Goal: Information Seeking & Learning: Learn about a topic

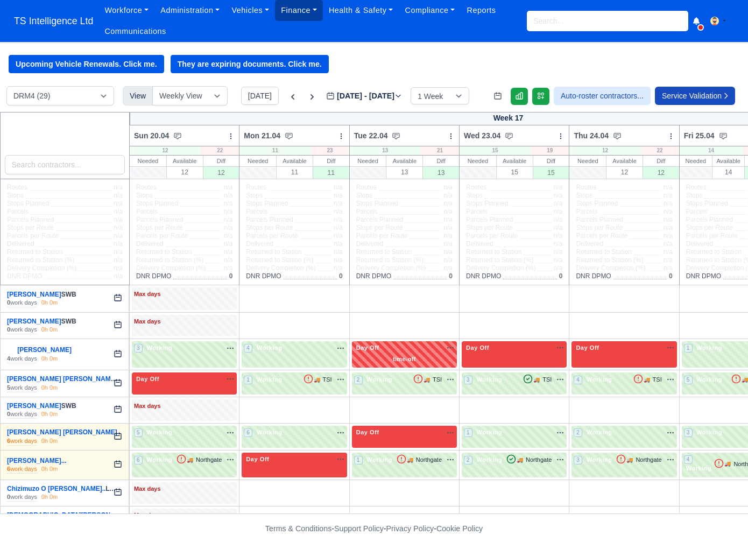
click at [297, 13] on link "Finance" at bounding box center [299, 10] width 48 height 21
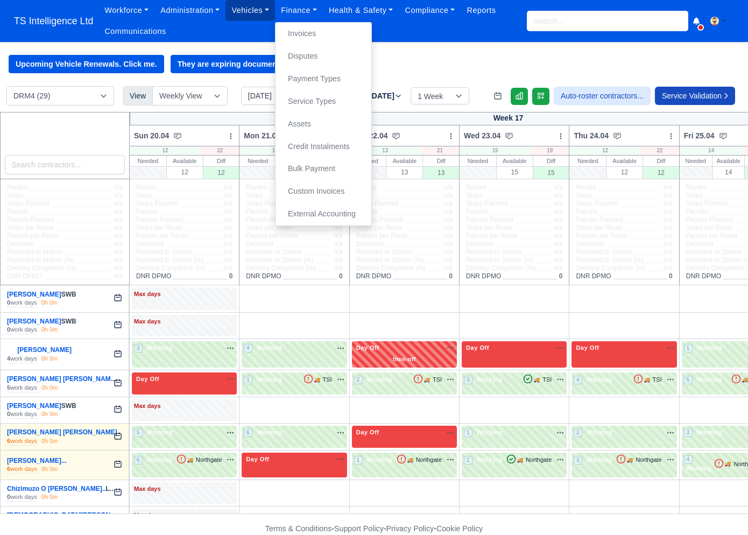
click at [259, 11] on link "Vehicles" at bounding box center [251, 10] width 50 height 21
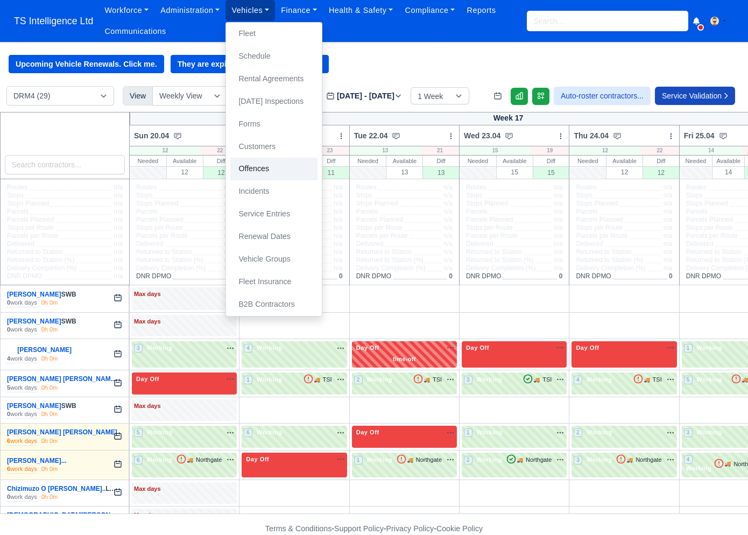
click at [264, 169] on link "Offences" at bounding box center [273, 169] width 87 height 23
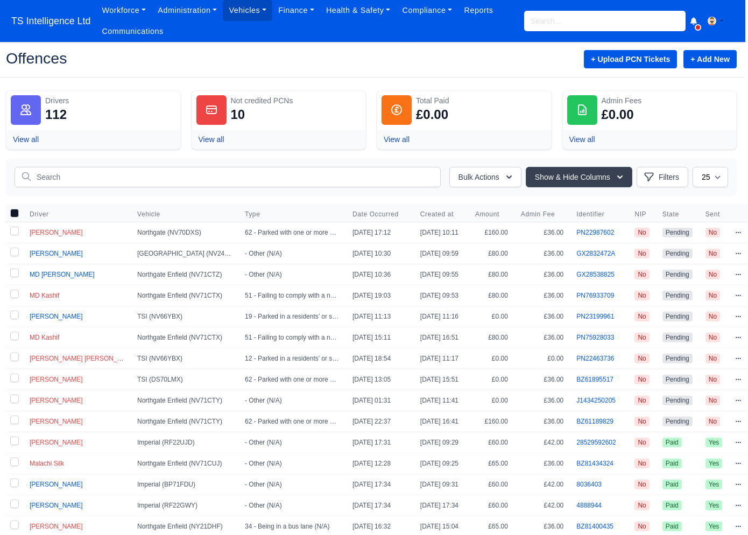
scroll to position [0, 11]
click at [134, 179] on input "text" at bounding box center [228, 177] width 426 height 20
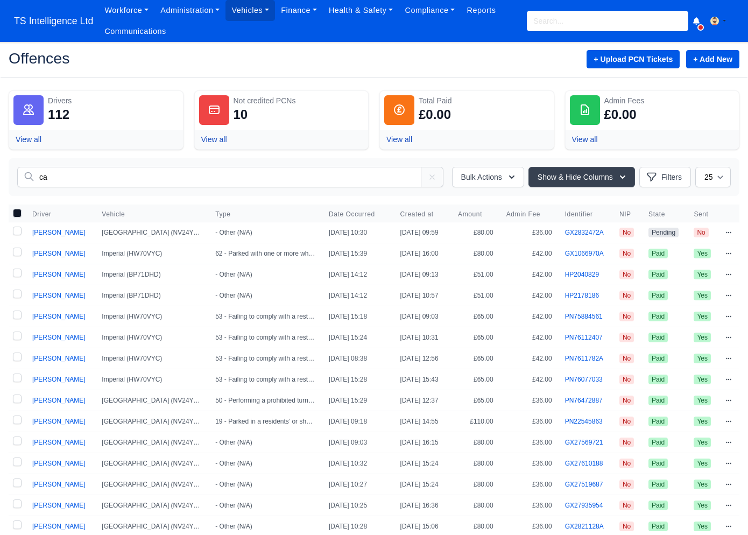
type input "c"
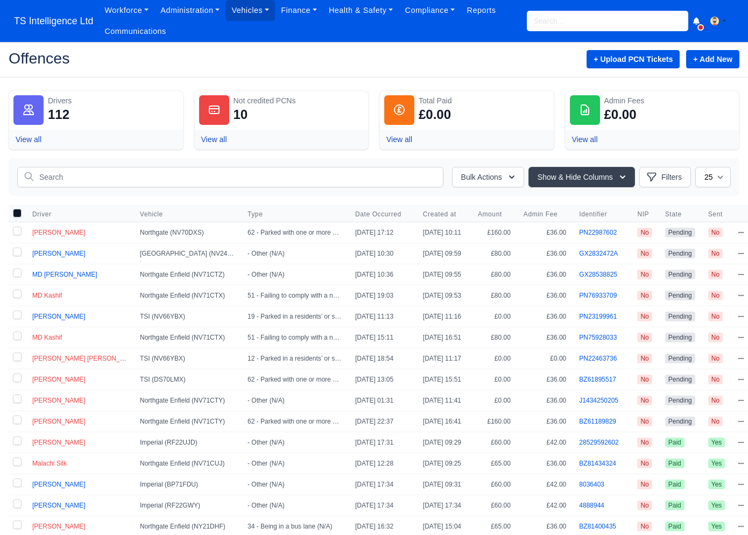
click at [79, 164] on div "Bulk Actions Transferred liability Mark as Paid & Credit Send to the drivers Pu…" at bounding box center [374, 177] width 731 height 38
click at [74, 171] on input "text" at bounding box center [230, 177] width 426 height 20
paste input "GX28538825"
type input "GX28538825"
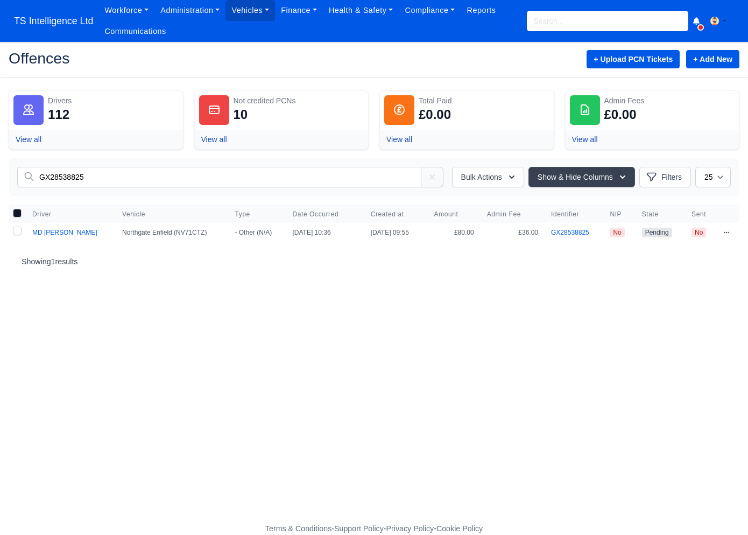
drag, startPoint x: 73, startPoint y: 177, endPoint x: 26, endPoint y: 177, distance: 47.4
click at [26, 177] on input "GX28538825" at bounding box center [219, 177] width 404 height 20
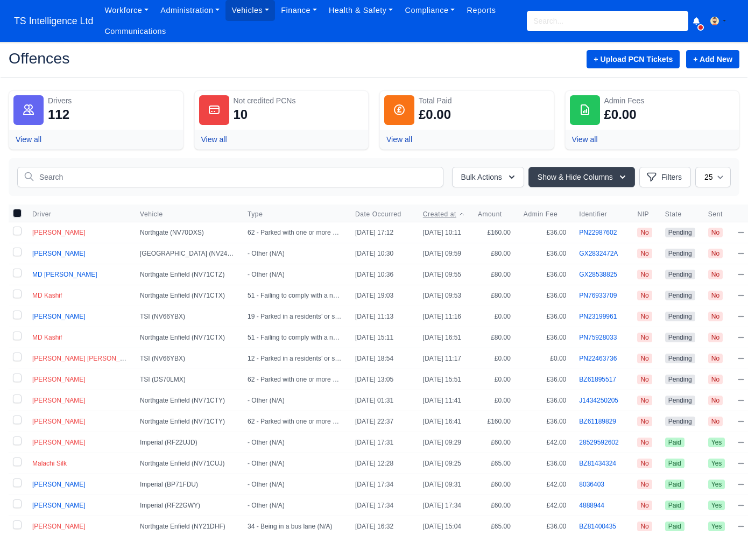
click at [423, 215] on span "Created at" at bounding box center [439, 214] width 33 height 9
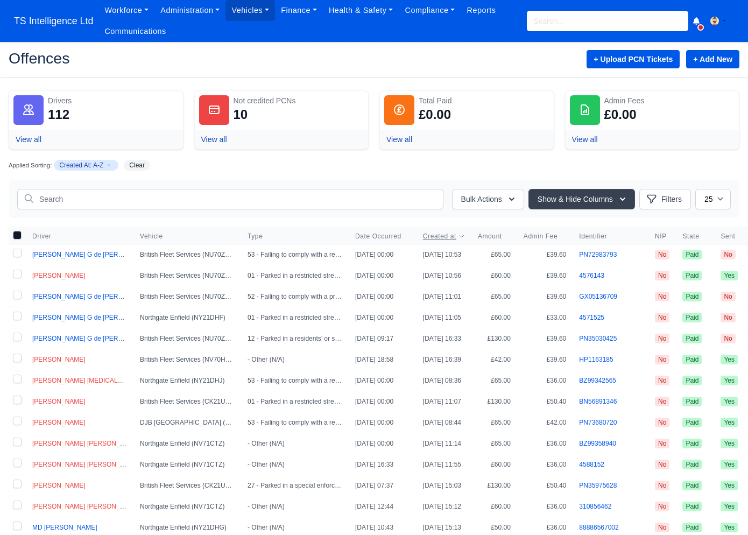
click at [439, 236] on span "Created at" at bounding box center [439, 236] width 33 height 9
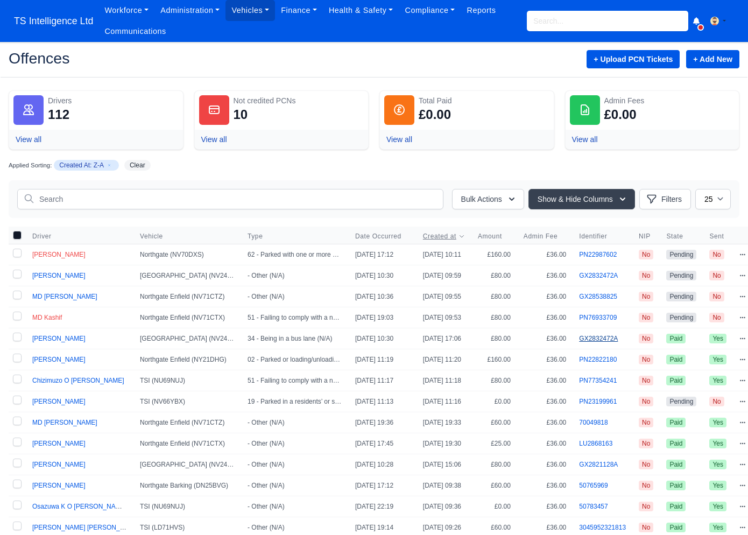
scroll to position [0, 20]
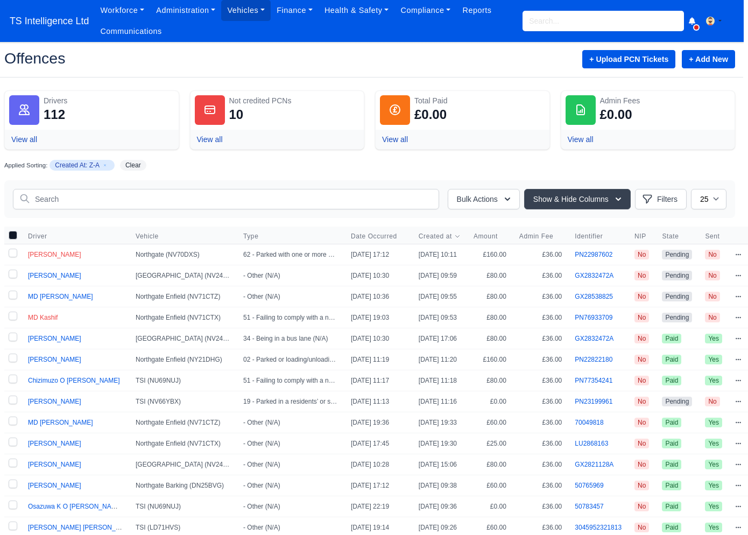
click at [735, 276] on icon at bounding box center [738, 275] width 6 height 6
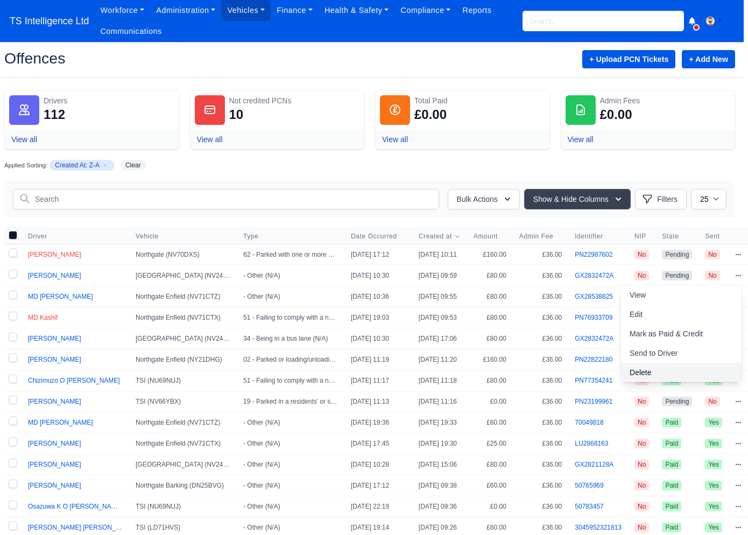
click at [652, 369] on link "Delete" at bounding box center [681, 372] width 121 height 19
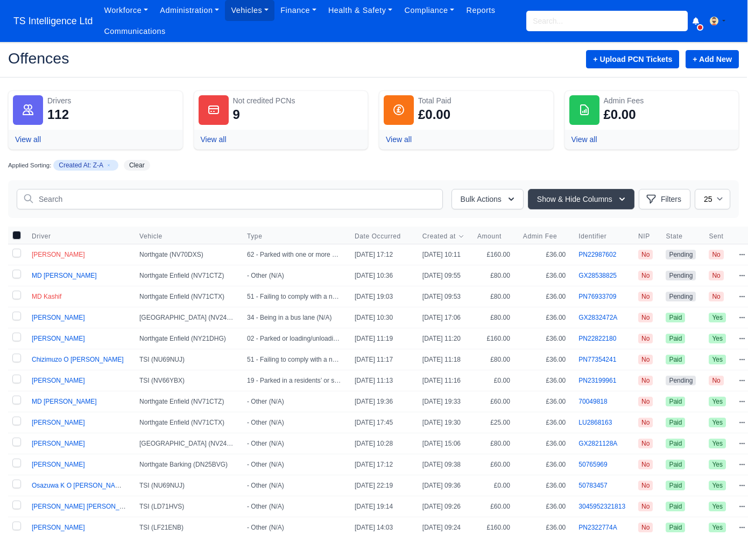
scroll to position [0, 0]
click at [448, 236] on span "Created at" at bounding box center [439, 236] width 33 height 9
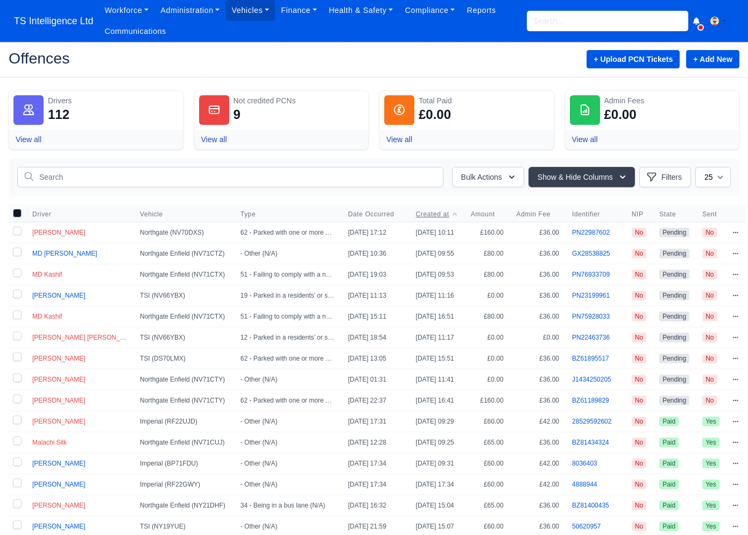
click at [441, 216] on span "Created at" at bounding box center [432, 214] width 33 height 9
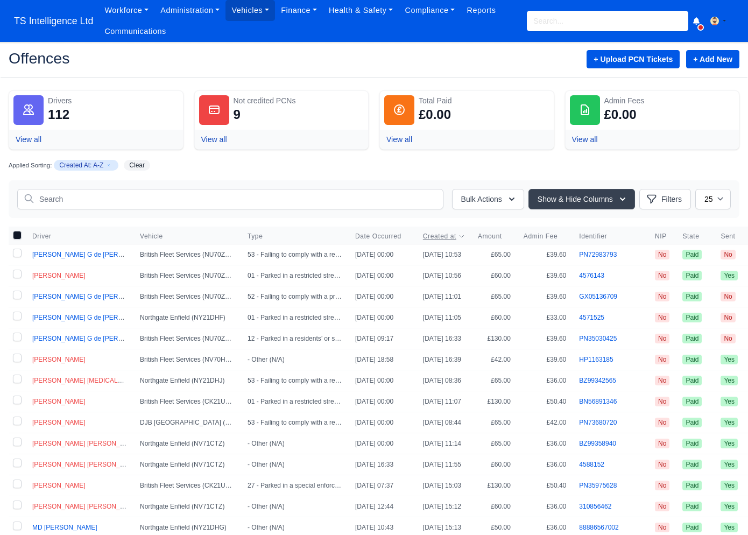
click at [443, 236] on span "Created at" at bounding box center [439, 236] width 33 height 9
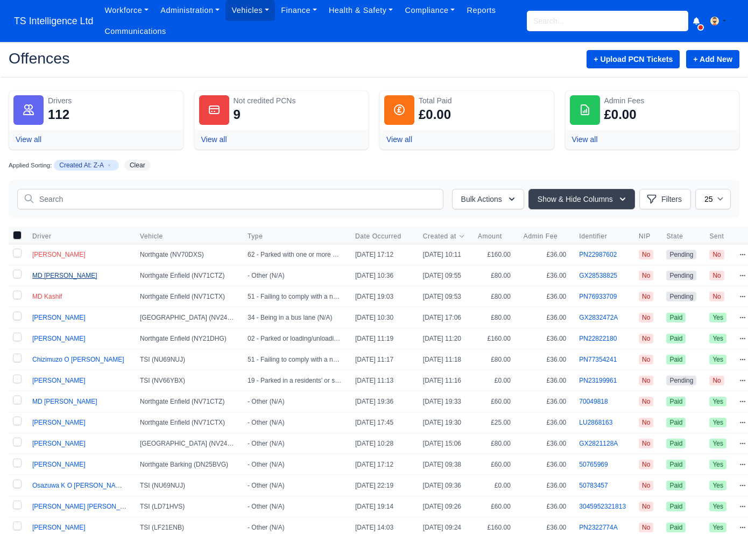
click at [60, 278] on span "MD [PERSON_NAME]" at bounding box center [64, 276] width 65 height 8
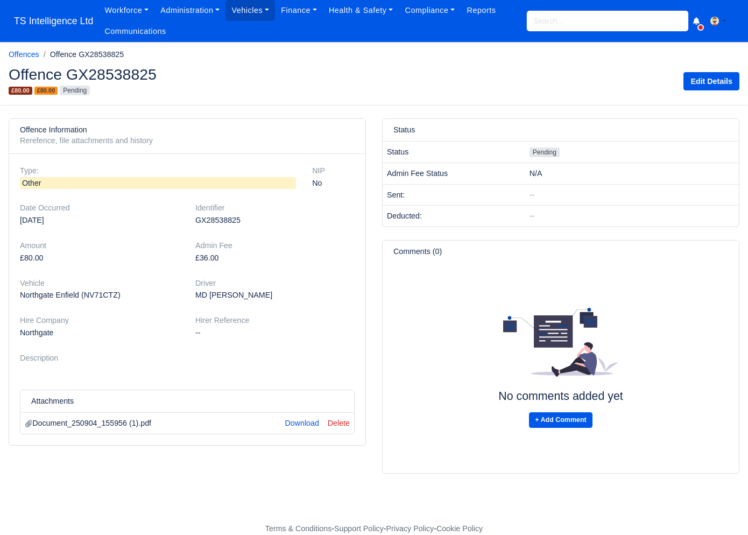
click at [562, 18] on input "search" at bounding box center [607, 21] width 161 height 20
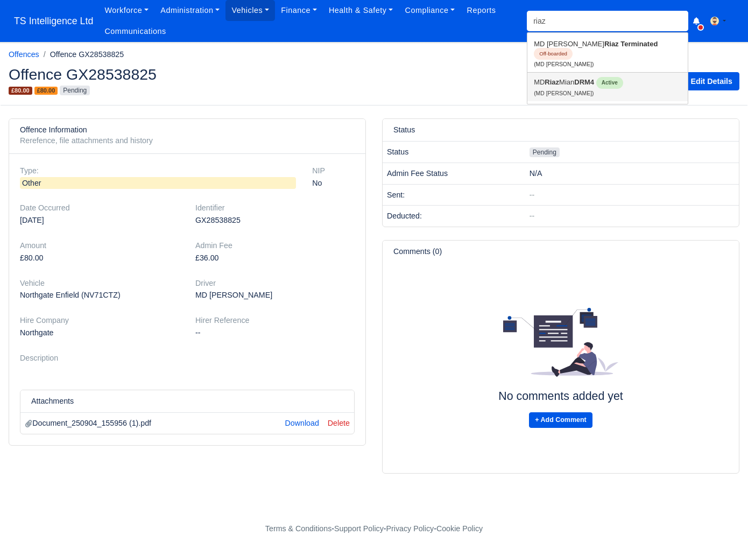
click at [564, 73] on link "MD Riaz Mian DRM4 Active (MD Riaz Mian)" at bounding box center [607, 87] width 160 height 29
type input "MD [PERSON_NAME]"
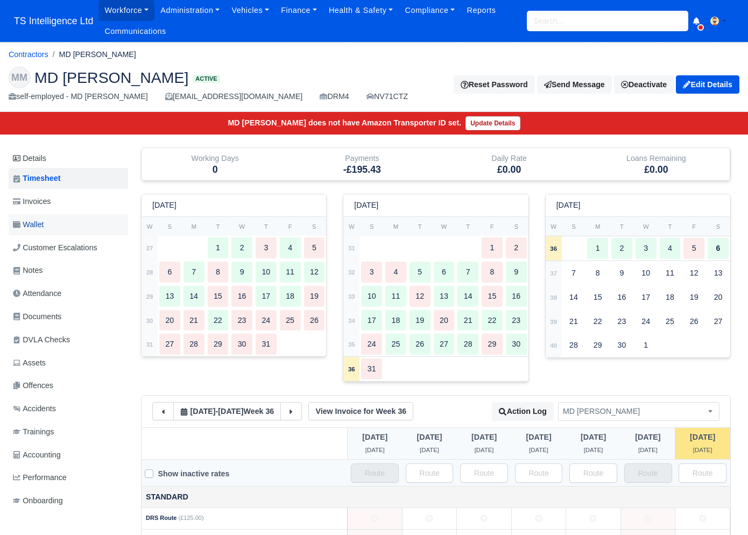
click at [49, 226] on link "Wallet" at bounding box center [68, 224] width 119 height 21
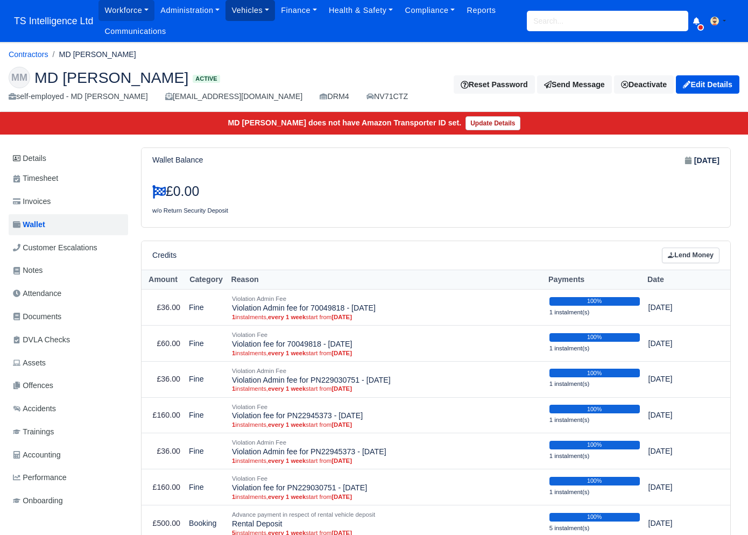
click at [253, 11] on link "Vehicles" at bounding box center [251, 10] width 50 height 21
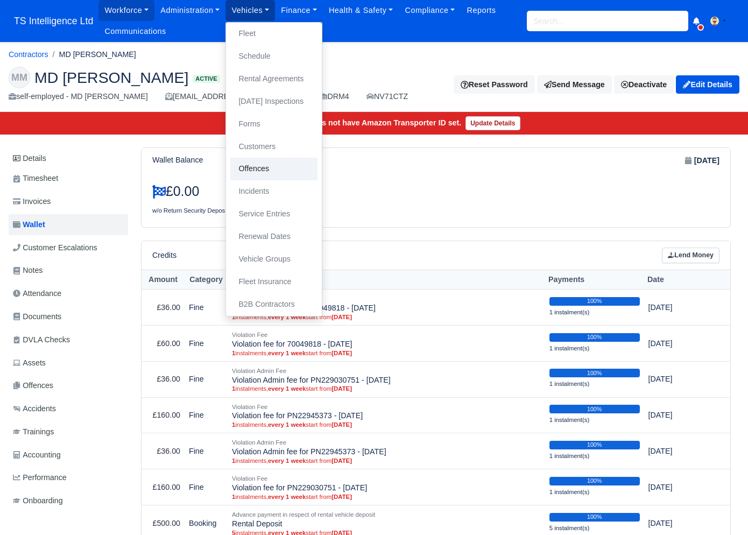
click at [279, 166] on link "Offences" at bounding box center [273, 169] width 87 height 23
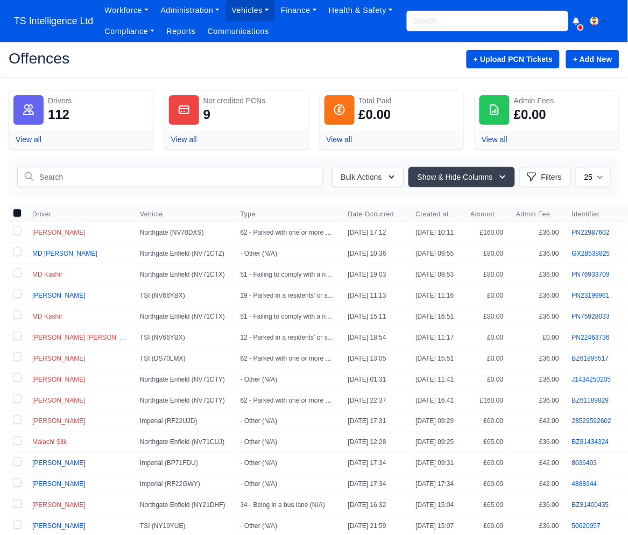
click at [482, 23] on input "search" at bounding box center [487, 21] width 161 height 20
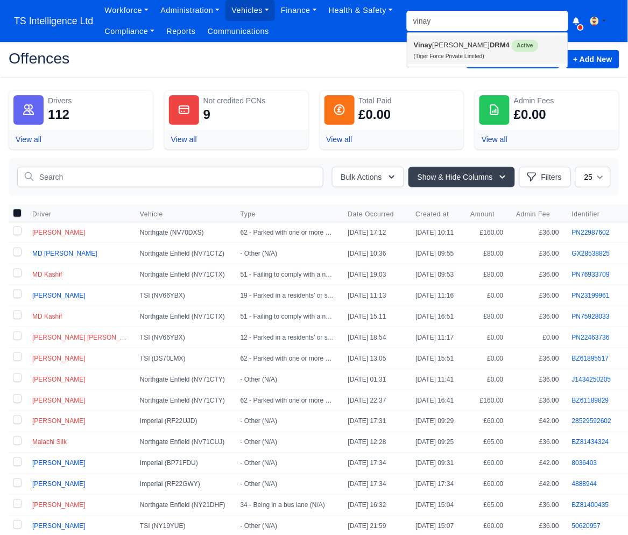
click at [452, 49] on link "Vinay Kumar DRM4 Active (Tiger Force Private Limited)" at bounding box center [487, 50] width 160 height 29
type input "Vinay Kumar"
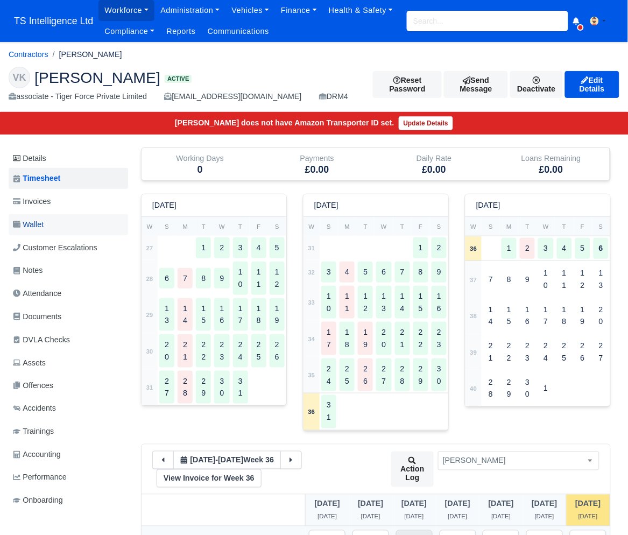
click at [51, 222] on link "Wallet" at bounding box center [68, 224] width 119 height 21
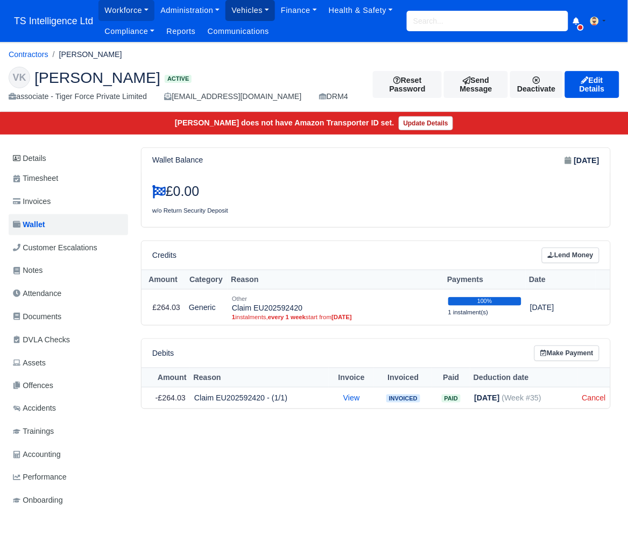
click at [239, 3] on link "Vehicles" at bounding box center [251, 10] width 50 height 21
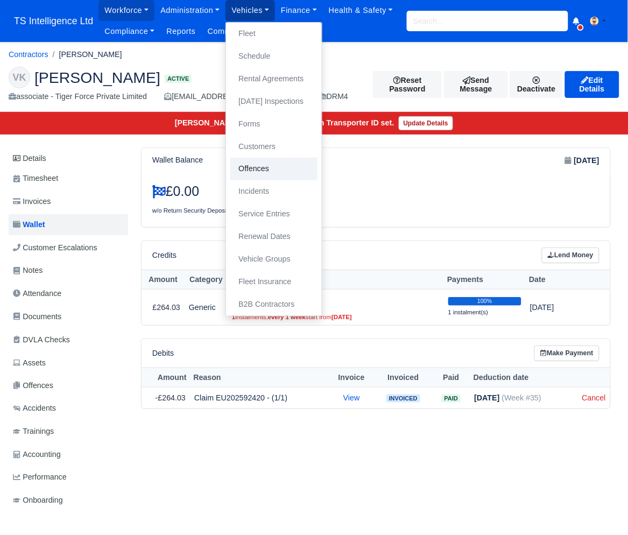
click at [254, 166] on link "Offences" at bounding box center [273, 169] width 87 height 23
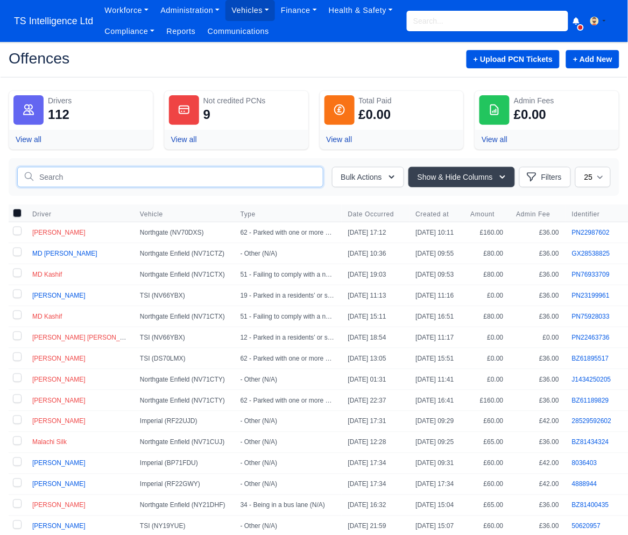
click at [89, 177] on input "text" at bounding box center [170, 177] width 306 height 20
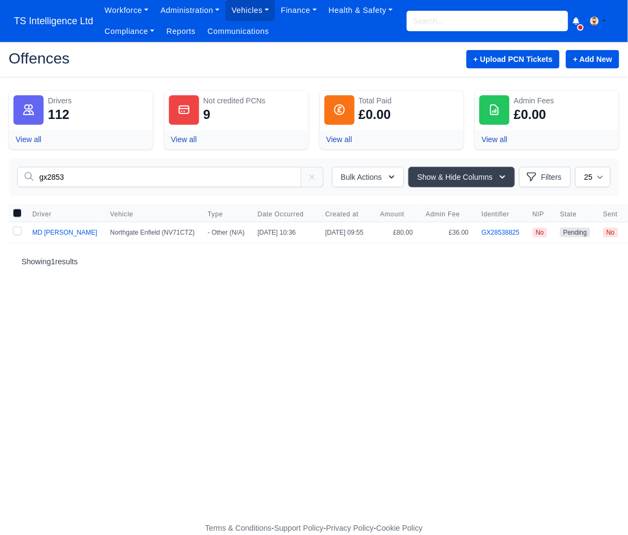
scroll to position [0, 25]
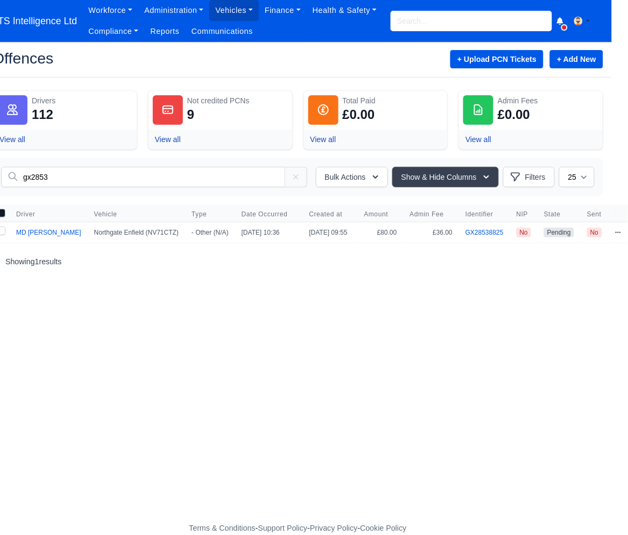
type input "gx2853"
click at [618, 234] on icon at bounding box center [618, 232] width 6 height 6
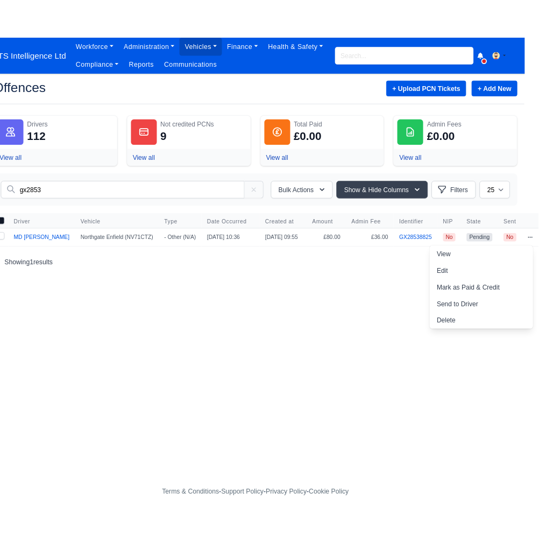
scroll to position [0, 0]
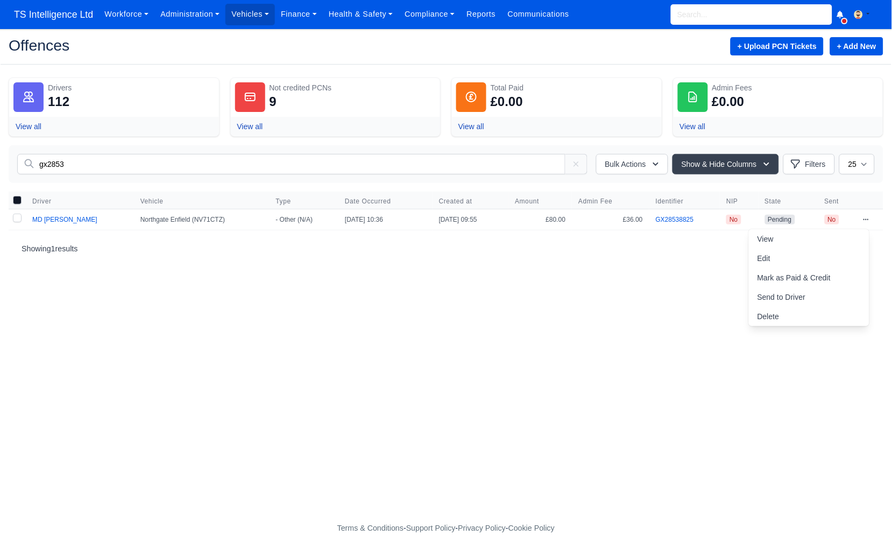
click at [19, 221] on label at bounding box center [17, 219] width 17 height 20
click at [19, 221] on input "checkbox" at bounding box center [17, 218] width 9 height 9
checkbox input "true"
click at [628, 167] on button "Bulk Actions" at bounding box center [632, 164] width 72 height 20
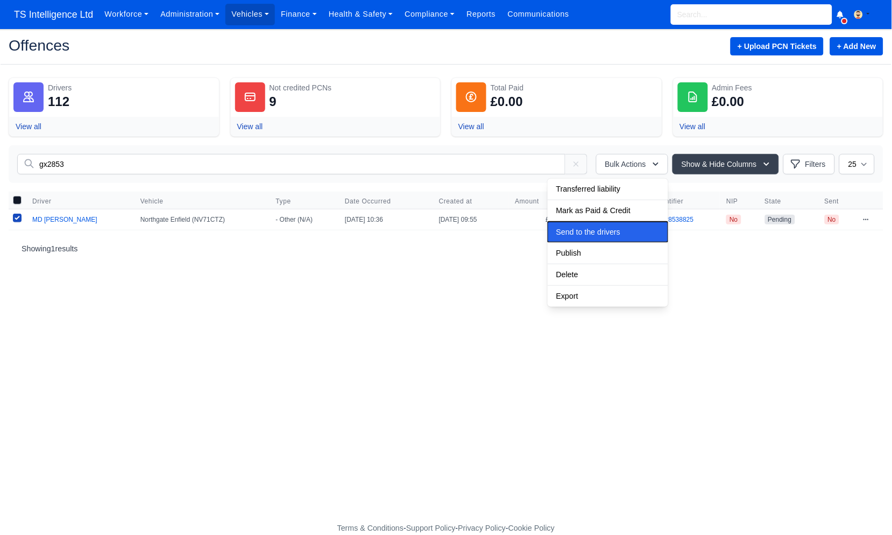
click at [597, 233] on span "Send to the drivers" at bounding box center [589, 232] width 64 height 9
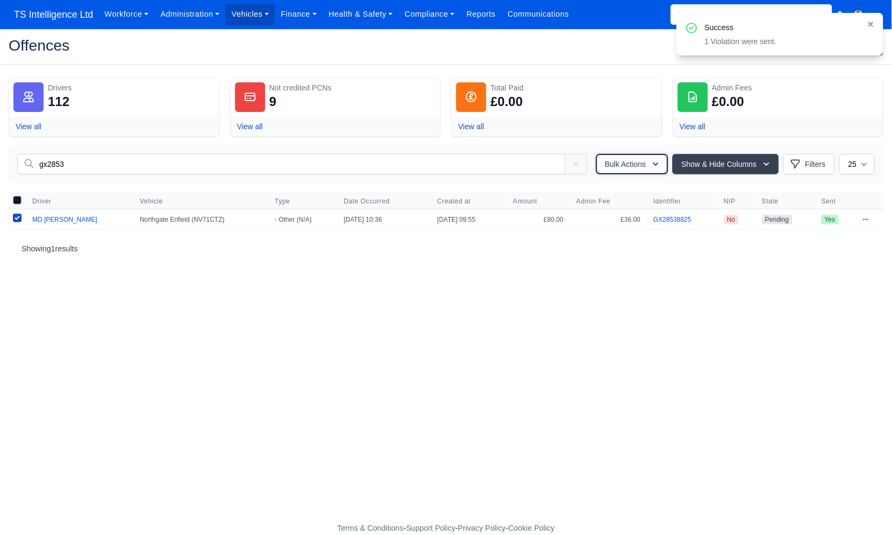
click at [614, 165] on button "Bulk Actions" at bounding box center [632, 164] width 72 height 20
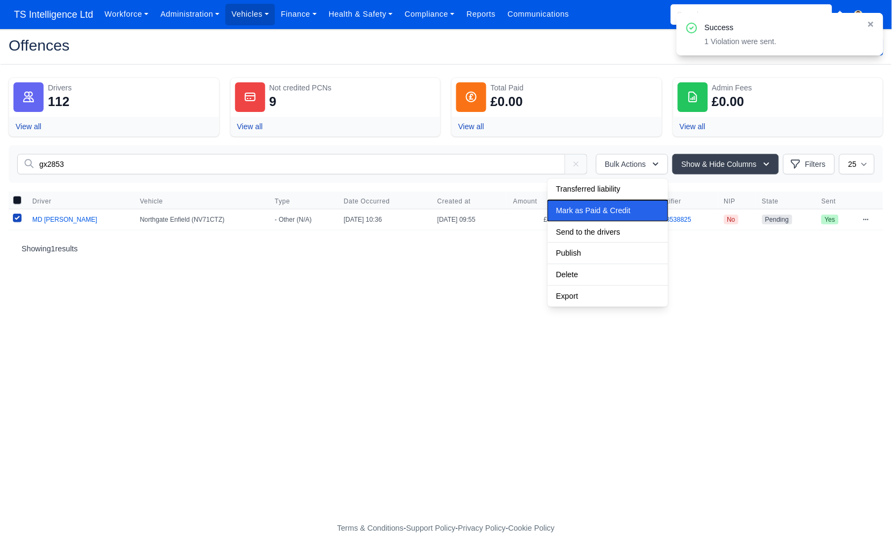
click at [601, 212] on span "Mark as Paid & Credit" at bounding box center [594, 210] width 74 height 9
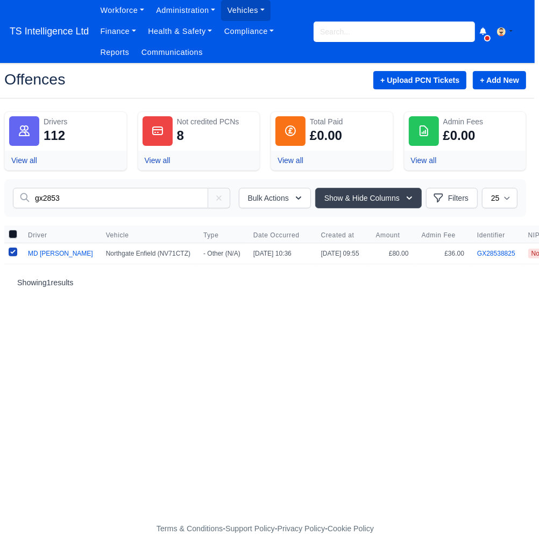
scroll to position [0, 3]
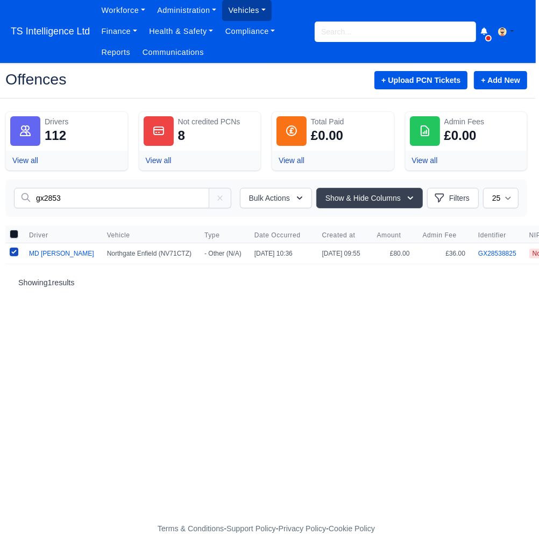
click at [244, 13] on link "Vehicles" at bounding box center [247, 10] width 50 height 21
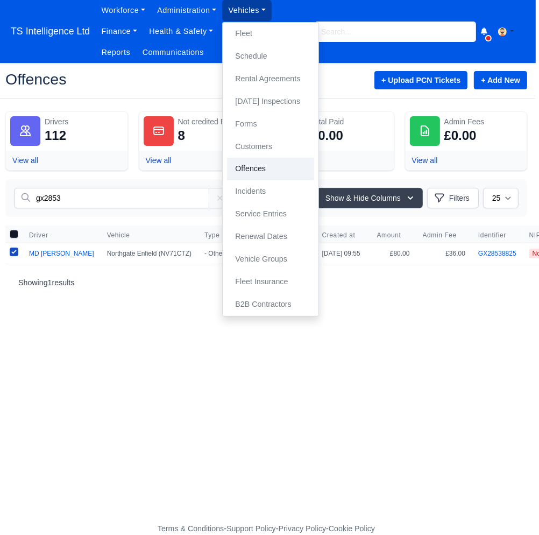
click at [242, 166] on link "Offences" at bounding box center [270, 169] width 87 height 23
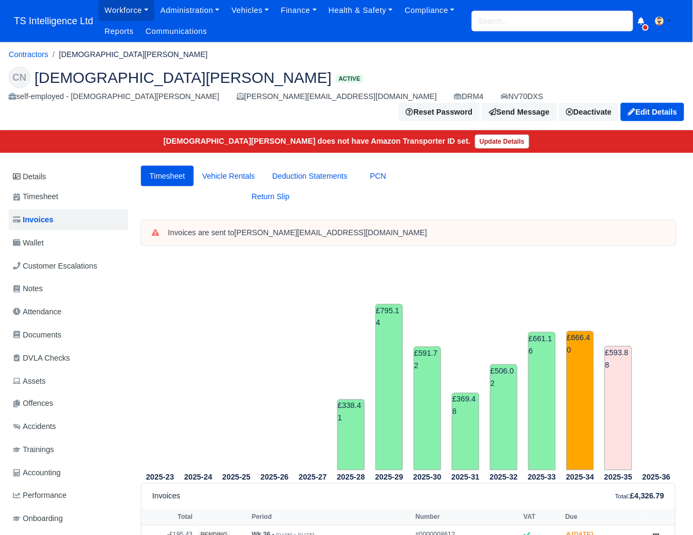
click at [508, 25] on input "search" at bounding box center [552, 21] width 161 height 20
type input "t"
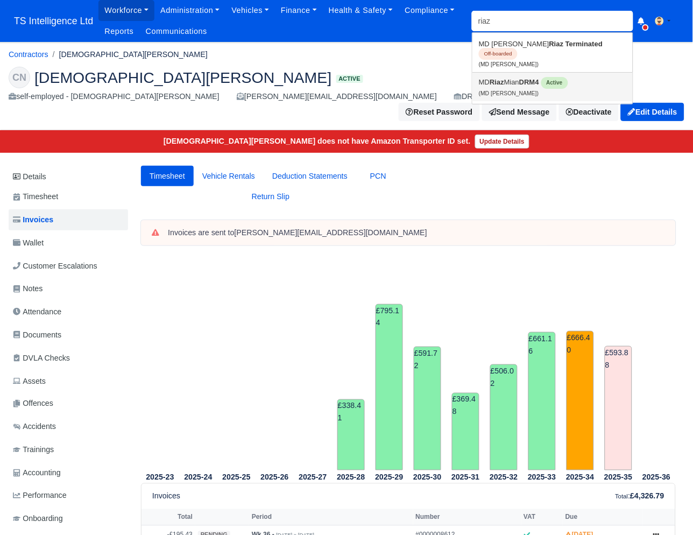
click at [487, 78] on link "MD [PERSON_NAME] DRM4 Active (MD [PERSON_NAME])" at bounding box center [553, 87] width 160 height 29
type input "MD [PERSON_NAME]"
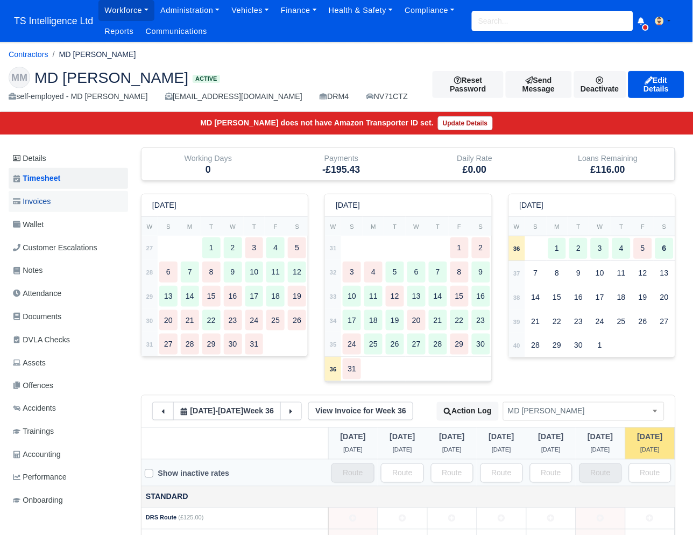
click at [76, 209] on link "Invoices" at bounding box center [68, 201] width 119 height 21
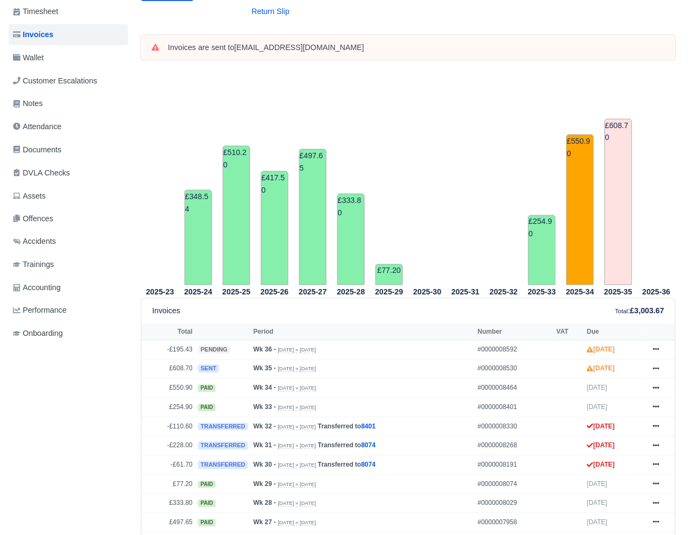
scroll to position [64, 0]
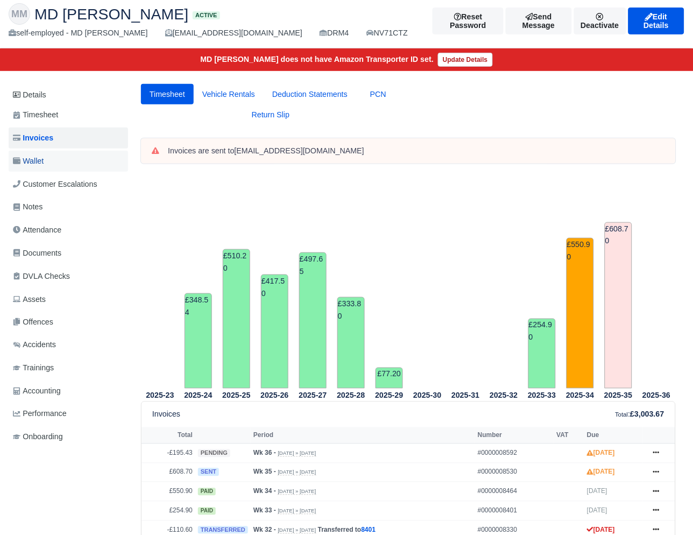
click at [47, 157] on link "Wallet" at bounding box center [68, 161] width 119 height 21
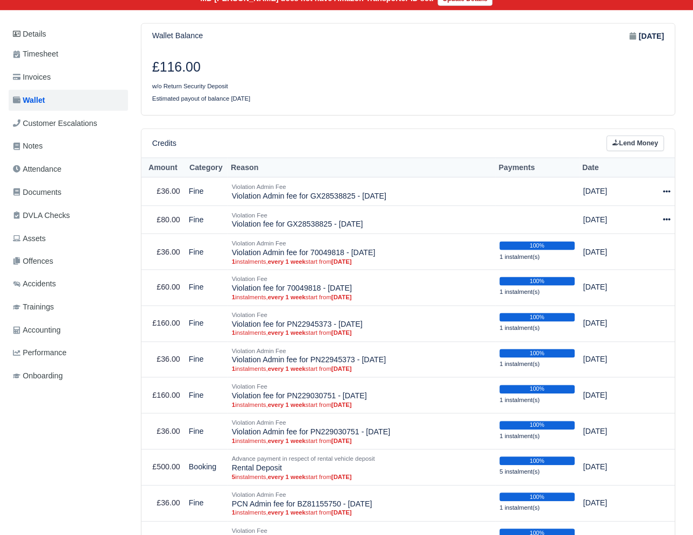
scroll to position [31, 0]
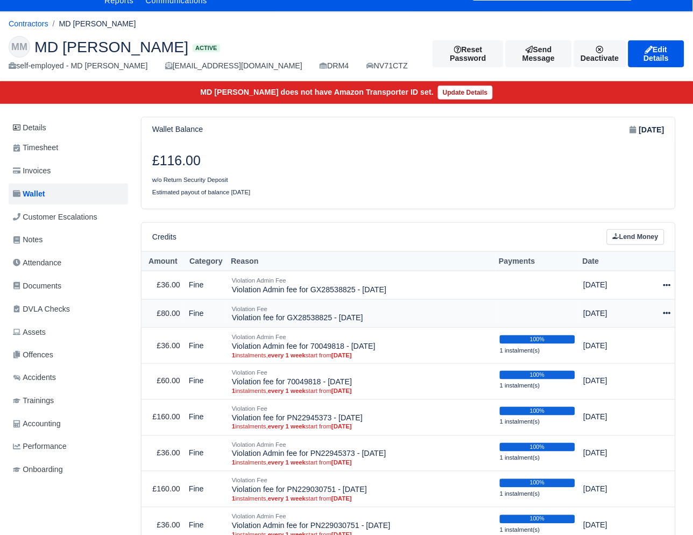
click at [665, 312] on icon at bounding box center [668, 313] width 8 height 2
click at [608, 362] on link "Schedule" at bounding box center [620, 363] width 96 height 17
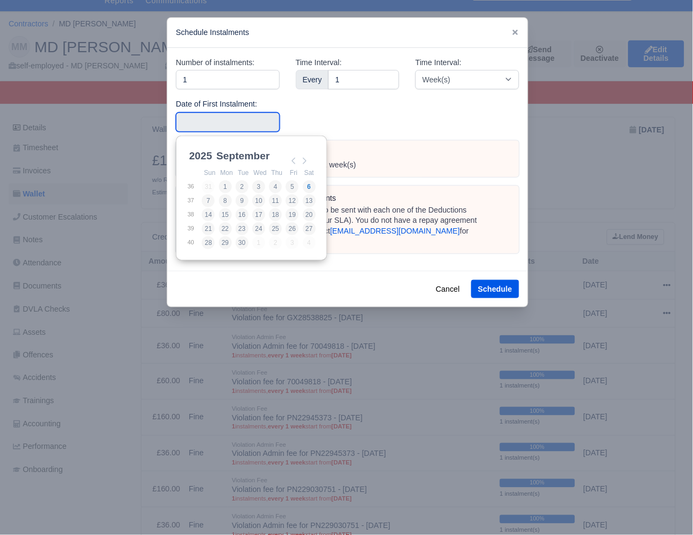
click at [249, 119] on input "Use the arrow keys to pick a date" at bounding box center [228, 121] width 104 height 19
type input "[DATE]"
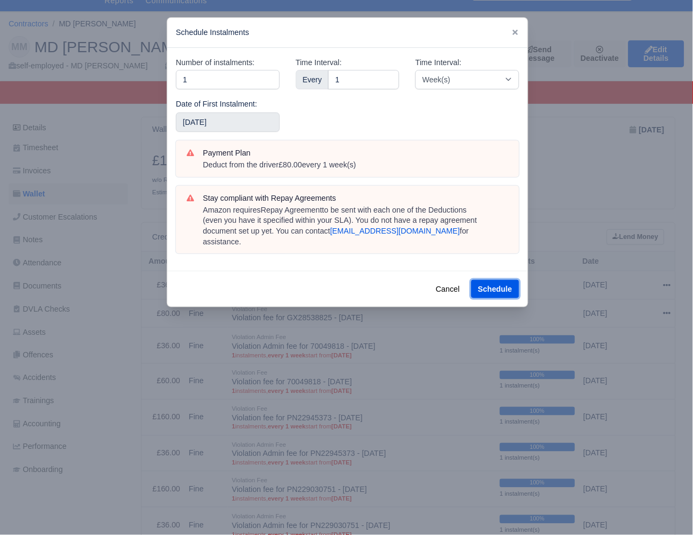
click at [486, 280] on button "Schedule" at bounding box center [495, 289] width 48 height 18
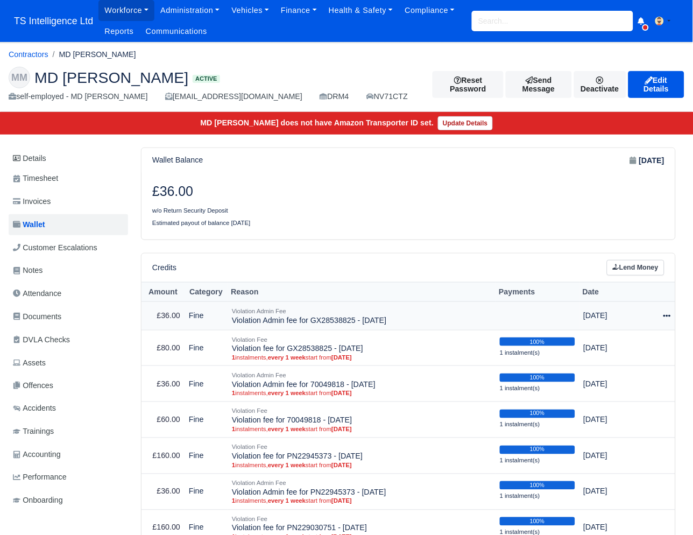
click at [669, 313] on icon at bounding box center [668, 316] width 8 height 8
click at [611, 364] on link "Schedule" at bounding box center [620, 365] width 96 height 17
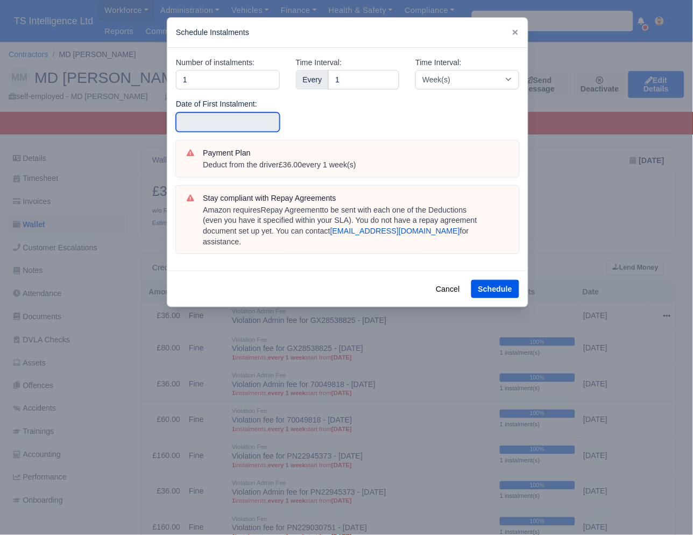
click at [213, 118] on input "text" at bounding box center [228, 121] width 104 height 19
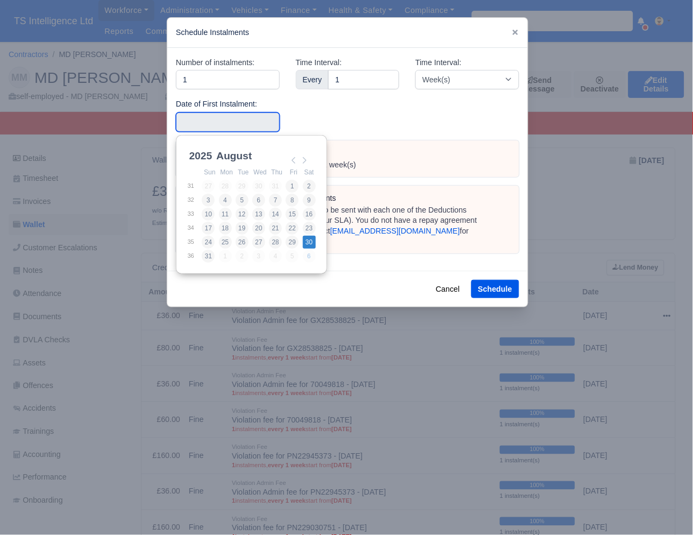
type input "2025-08-30"
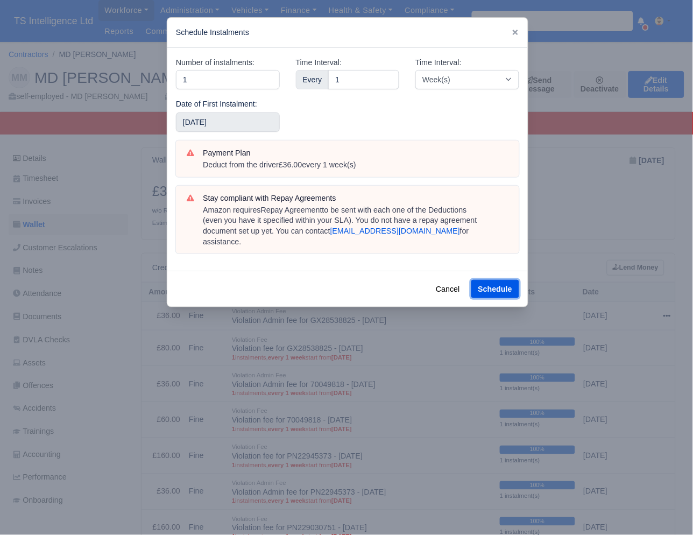
click at [488, 280] on button "Schedule" at bounding box center [495, 289] width 48 height 18
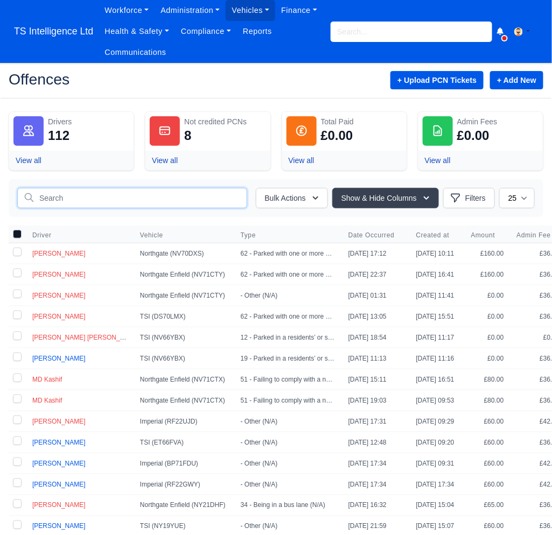
click at [125, 194] on input "text" at bounding box center [132, 198] width 230 height 20
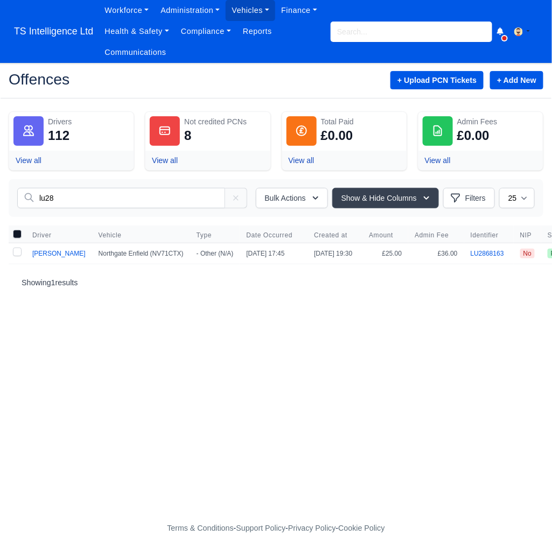
click at [100, 197] on input "lu28" at bounding box center [121, 198] width 208 height 20
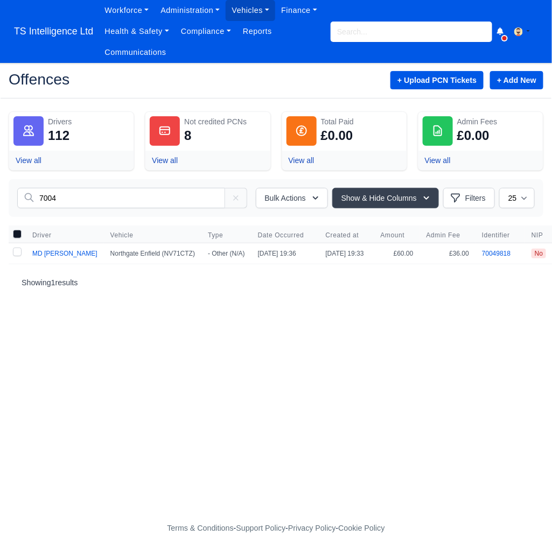
click at [116, 194] on input "7004" at bounding box center [121, 198] width 208 height 20
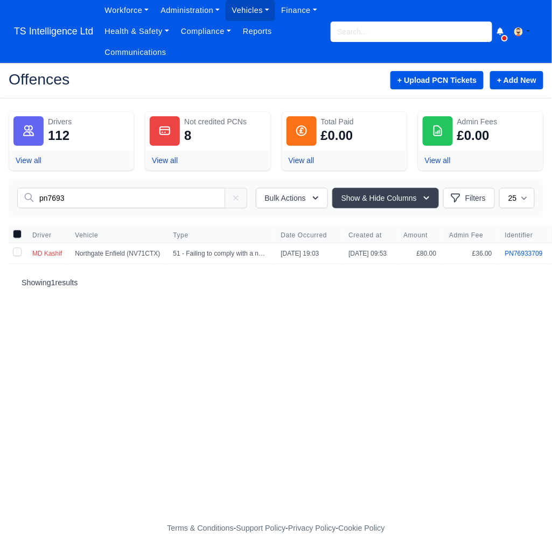
click at [89, 197] on input "pn7693" at bounding box center [121, 198] width 208 height 20
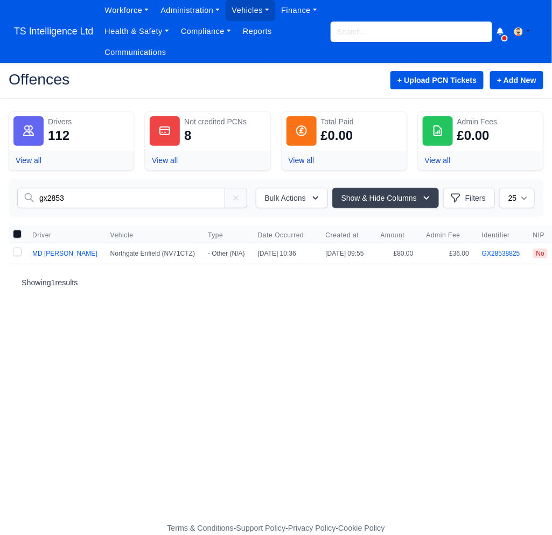
click at [96, 202] on input "gx2853" at bounding box center [121, 198] width 208 height 20
click at [82, 199] on input "gx2832" at bounding box center [121, 198] width 208 height 20
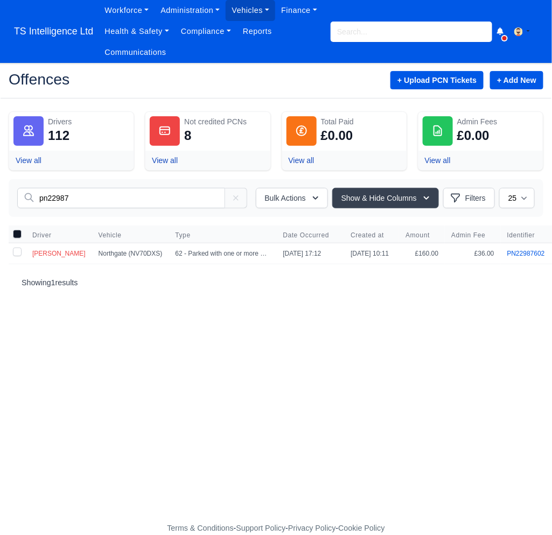
type input "pn22987"
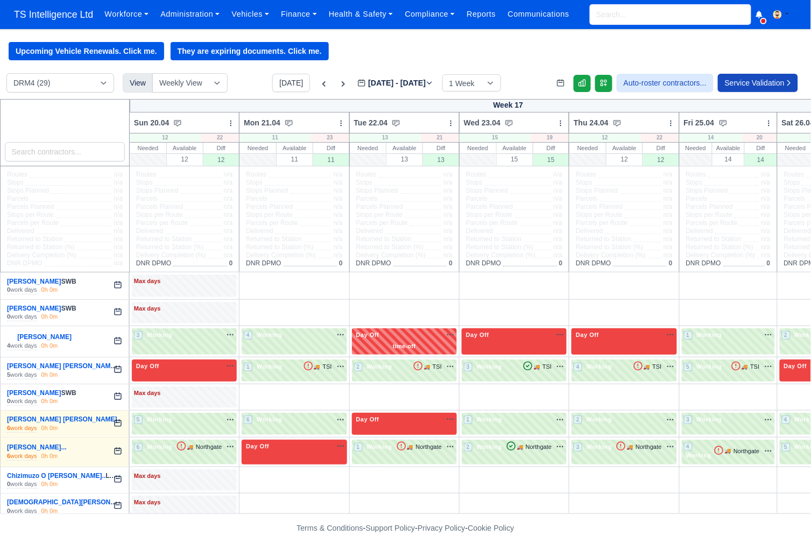
drag, startPoint x: 0, startPoint y: 0, endPoint x: 610, endPoint y: 10, distance: 609.9
click at [610, 10] on input "search" at bounding box center [670, 14] width 161 height 20
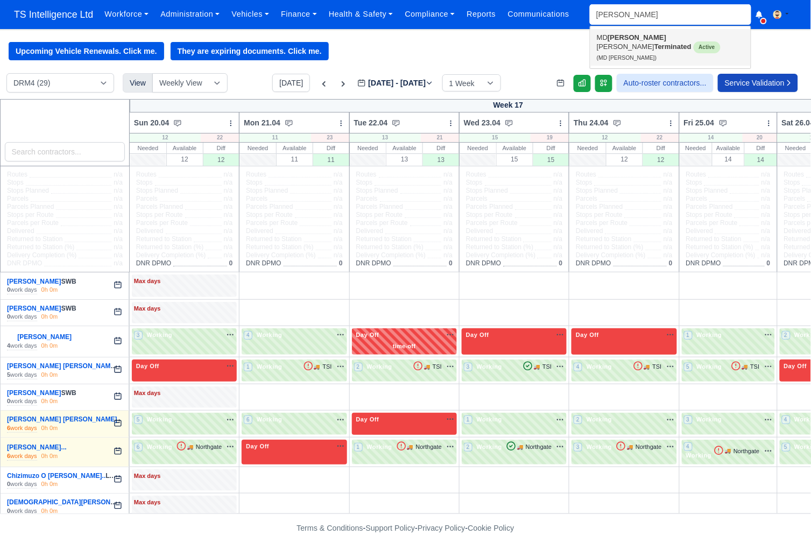
click at [604, 33] on link "MD Foy sol Ahmed Terminated Active (MD Foysol Ahmed)" at bounding box center [670, 47] width 160 height 37
type input "MD [PERSON_NAME]"
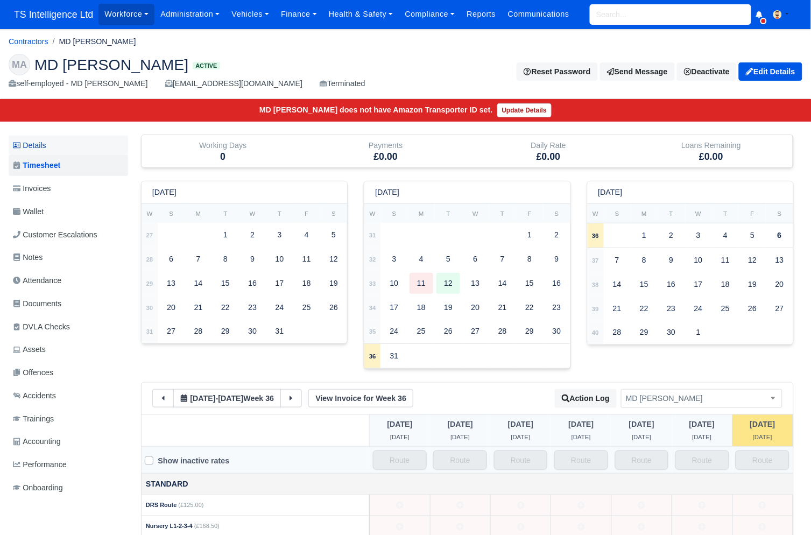
click at [64, 142] on link "Details" at bounding box center [68, 146] width 119 height 20
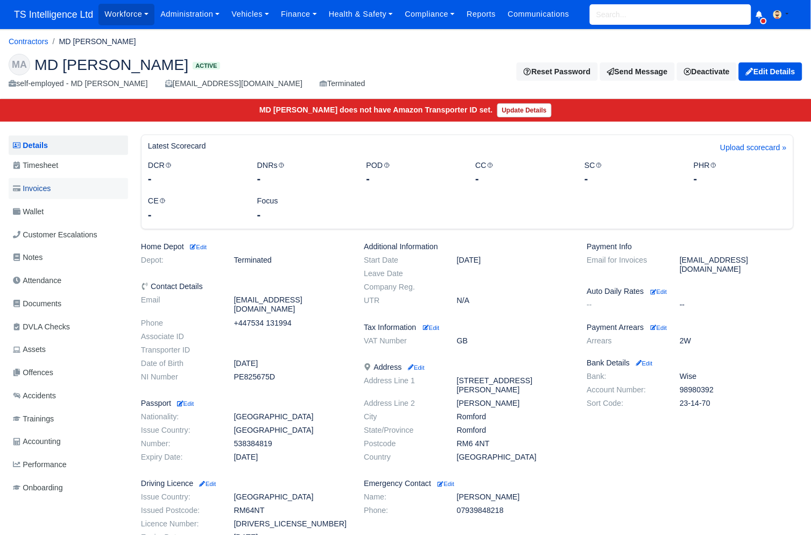
click at [62, 178] on link "Invoices" at bounding box center [68, 188] width 119 height 21
